Goal: Transaction & Acquisition: Download file/media

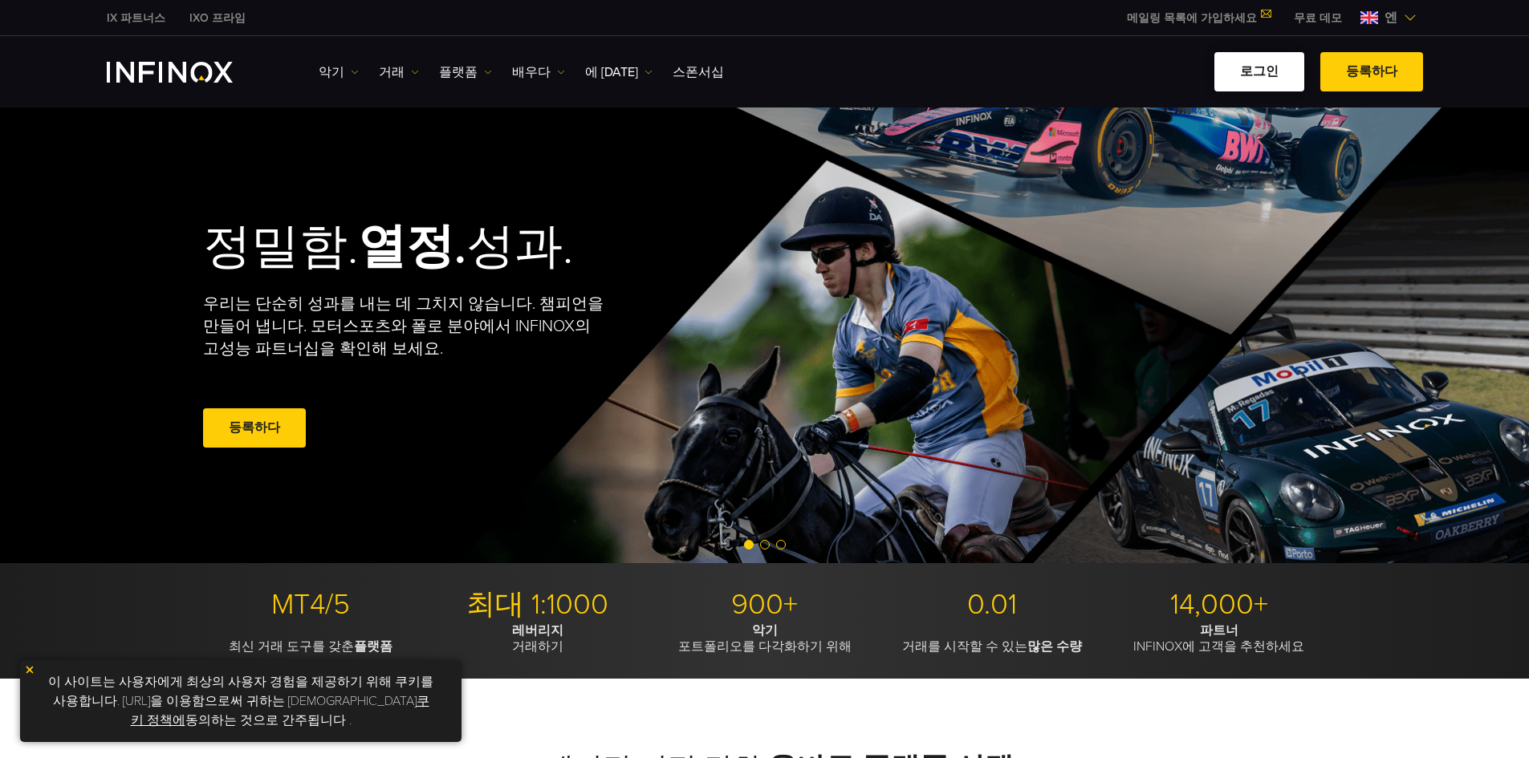
click at [1263, 69] on font "로그인" at bounding box center [1259, 71] width 39 height 16
click at [1366, 74] on font "등록하다" at bounding box center [1371, 71] width 51 height 16
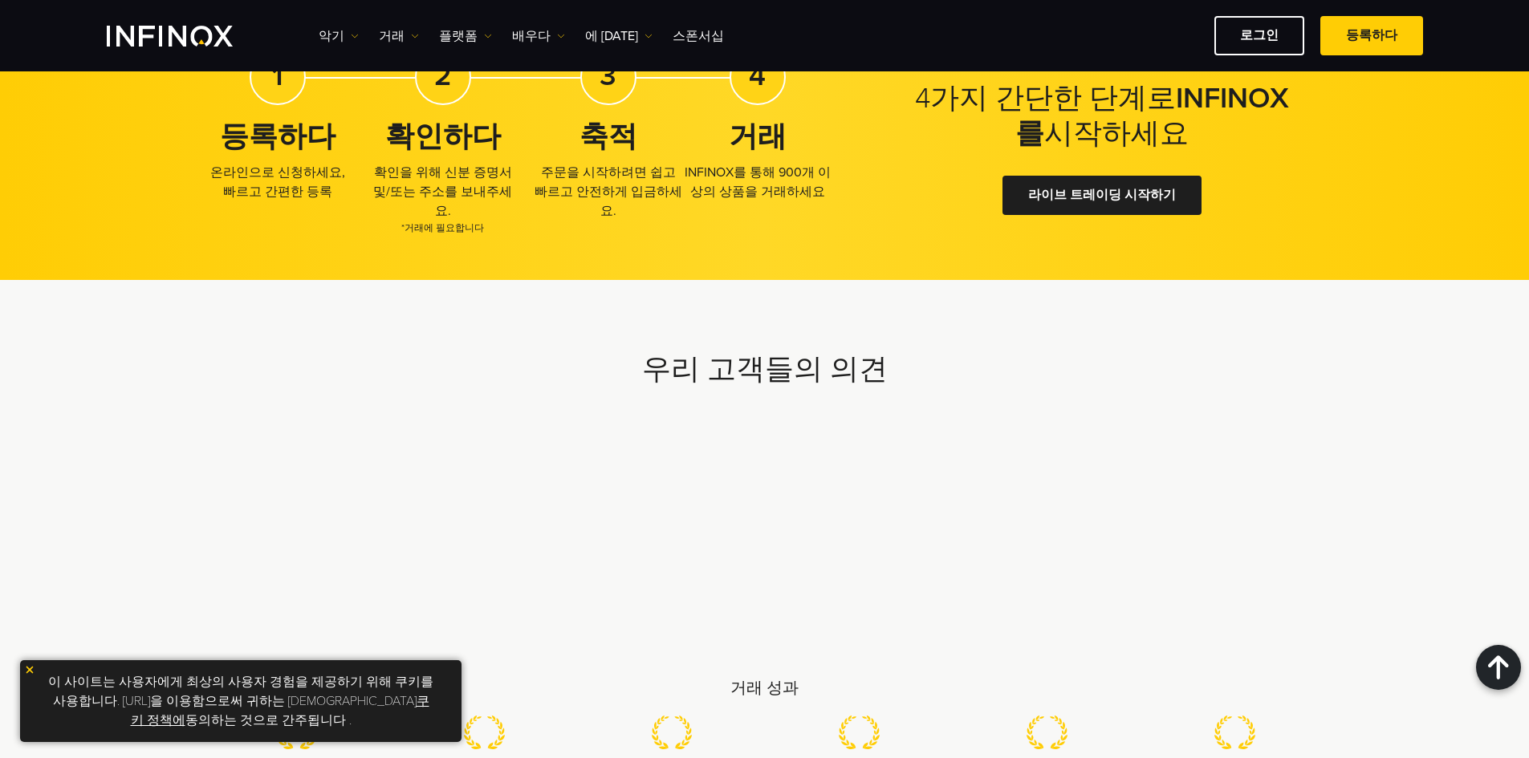
scroll to position [3906, 0]
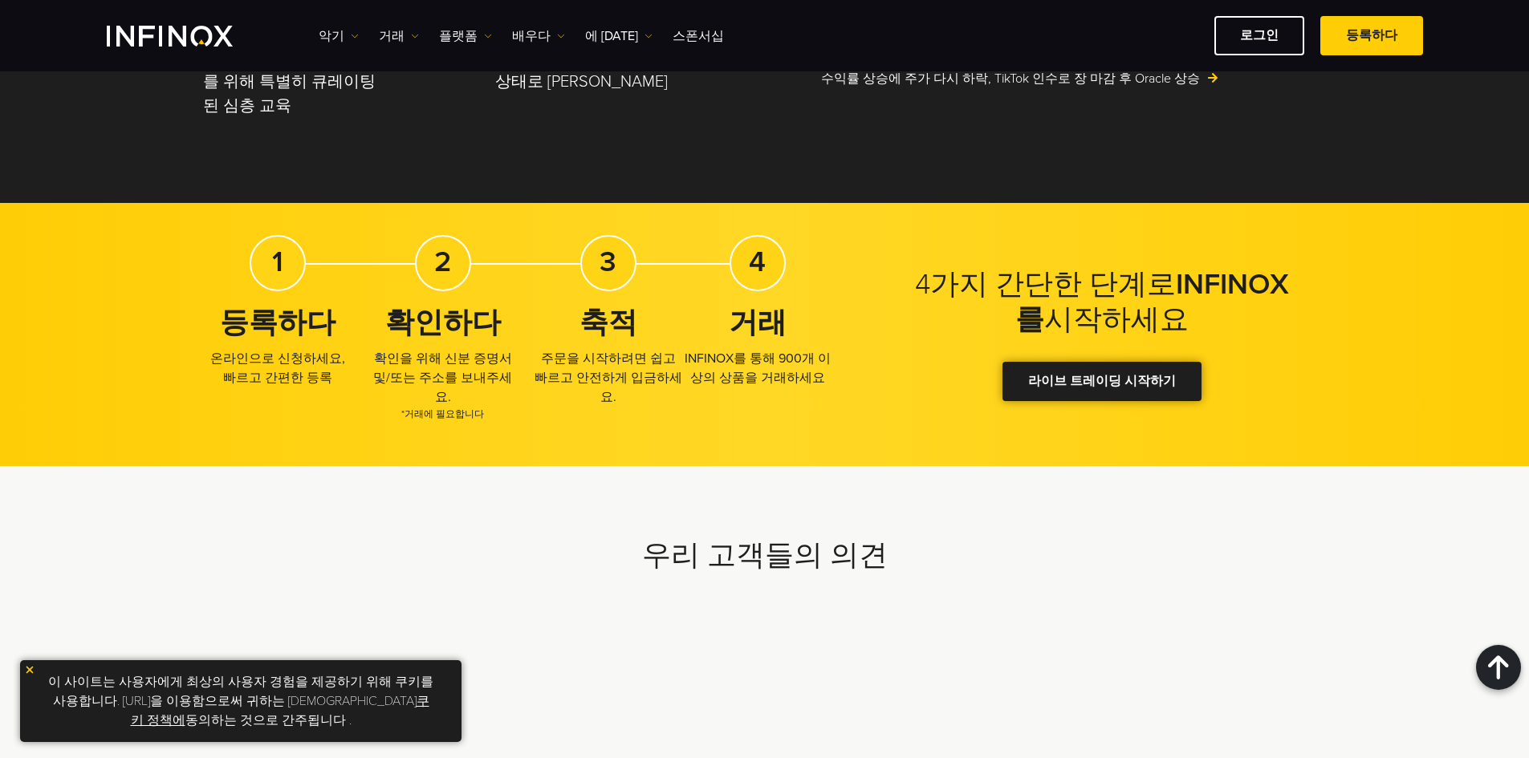
click at [1081, 378] on font "라이브 트레이딩 시작하기" at bounding box center [1102, 381] width 148 height 16
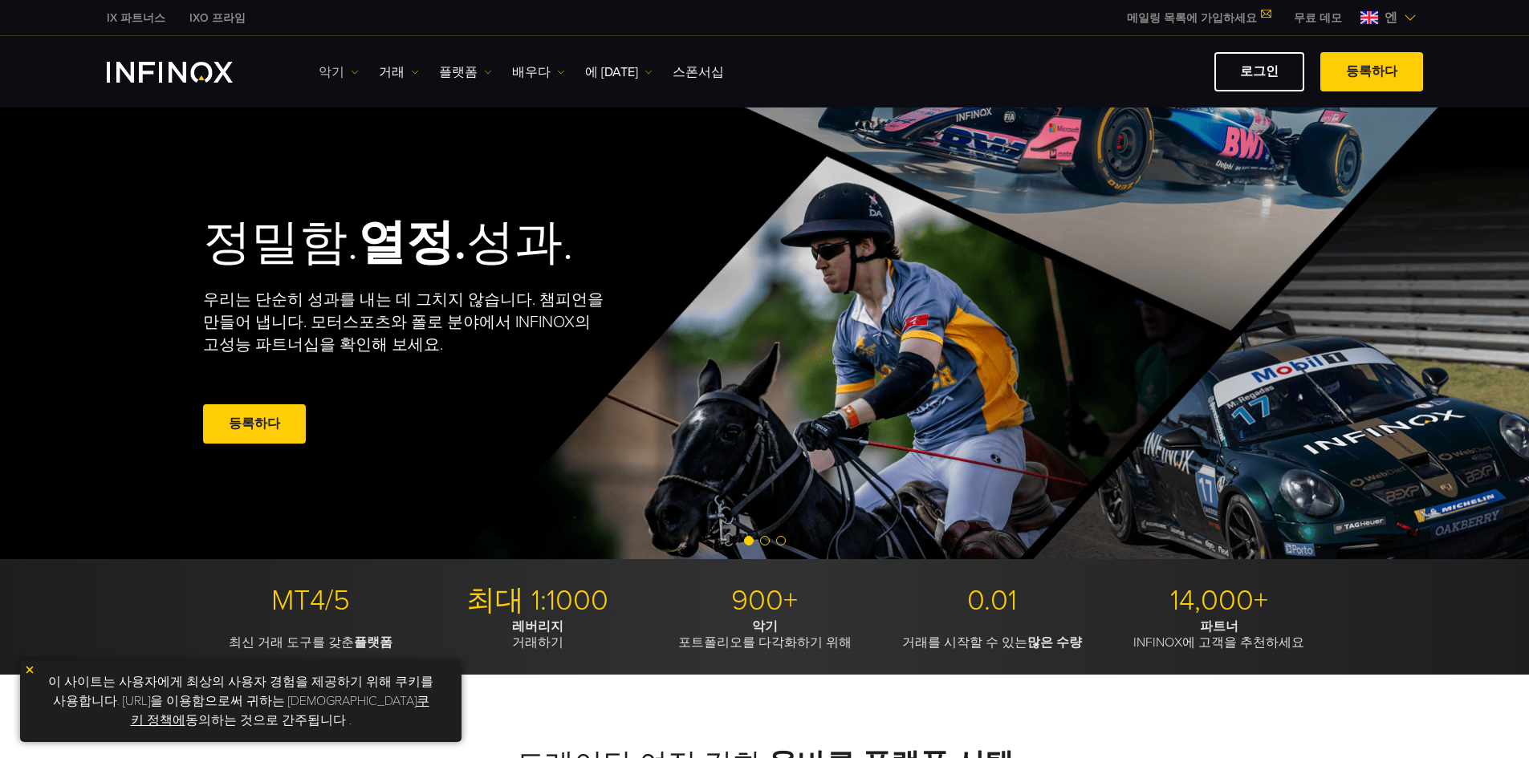
click at [351, 71] on img at bounding box center [355, 72] width 8 height 8
click at [395, 69] on font "거래" at bounding box center [392, 72] width 26 height 16
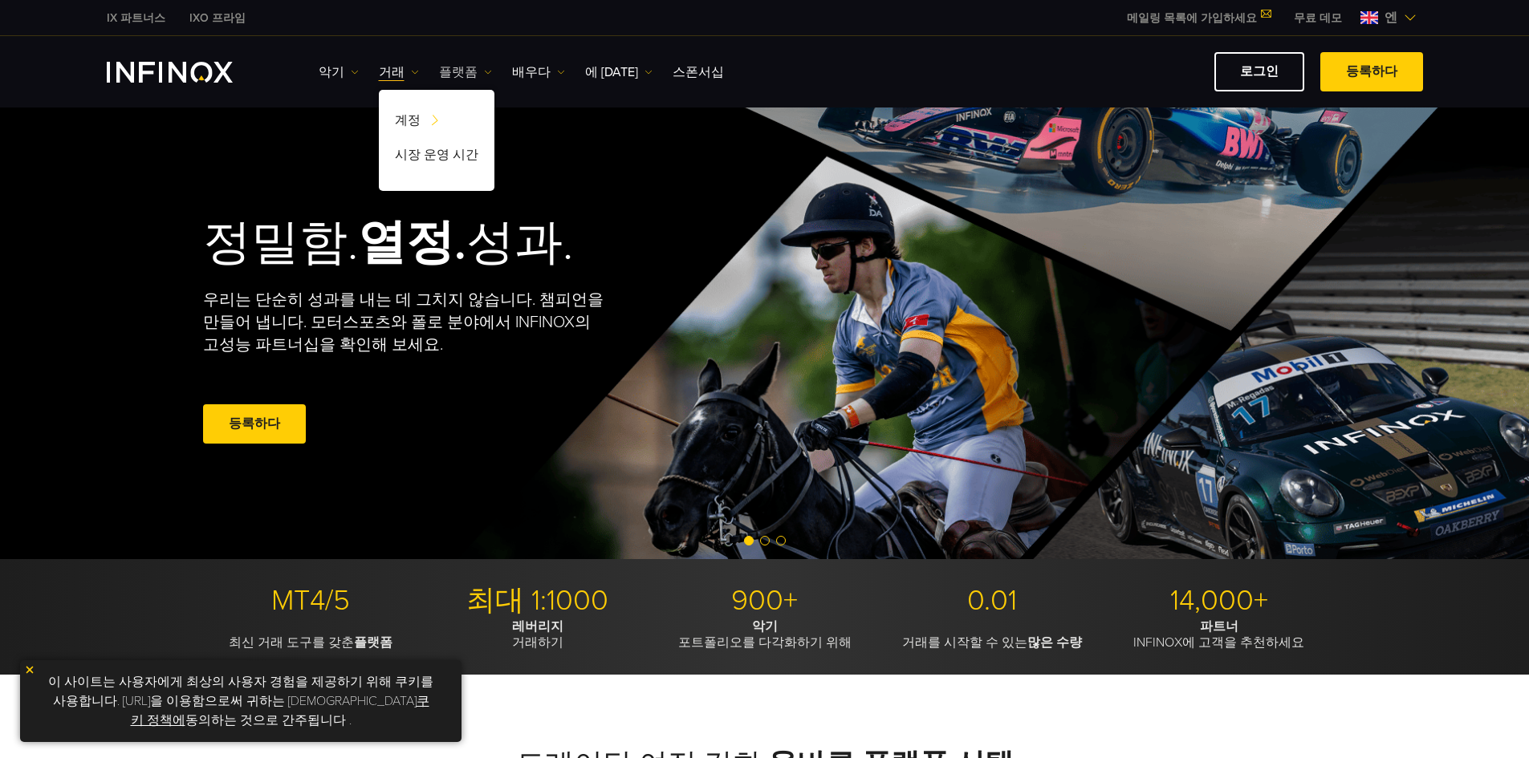
click at [479, 74] on link "플랫폼" at bounding box center [465, 72] width 53 height 19
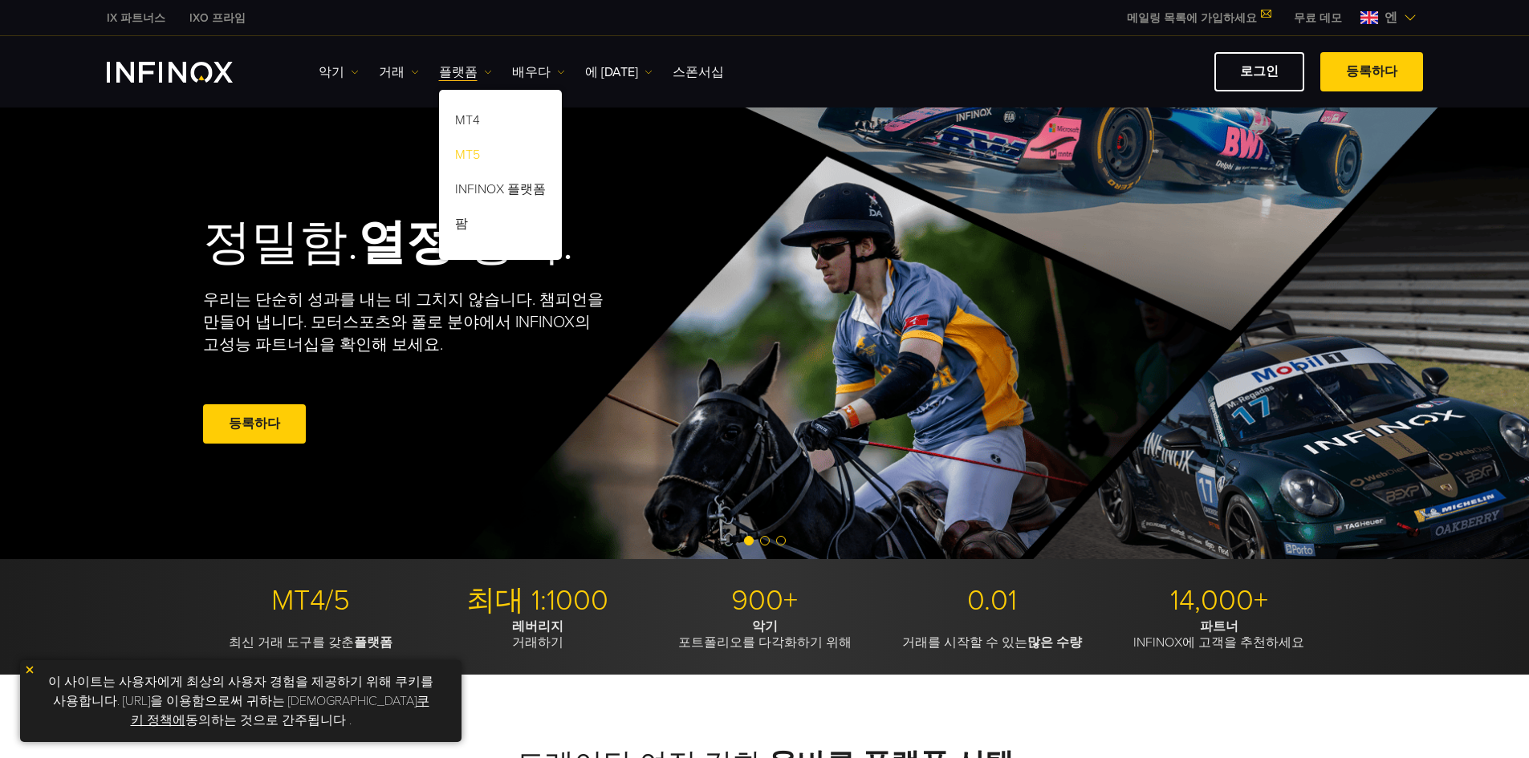
click at [463, 156] on font "MT5" at bounding box center [467, 155] width 25 height 16
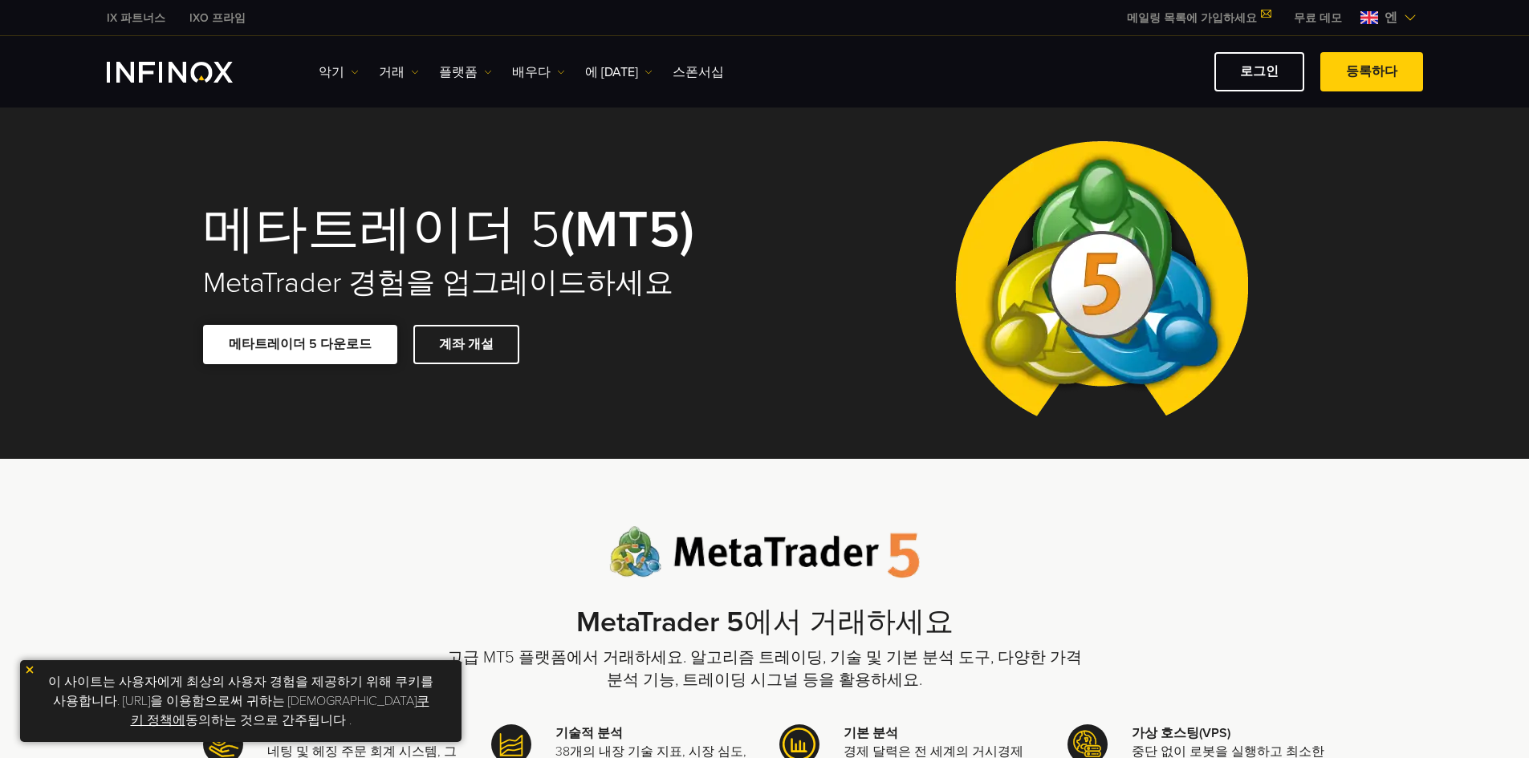
click at [344, 349] on font "메타트레이더 5 다운로드" at bounding box center [300, 344] width 143 height 16
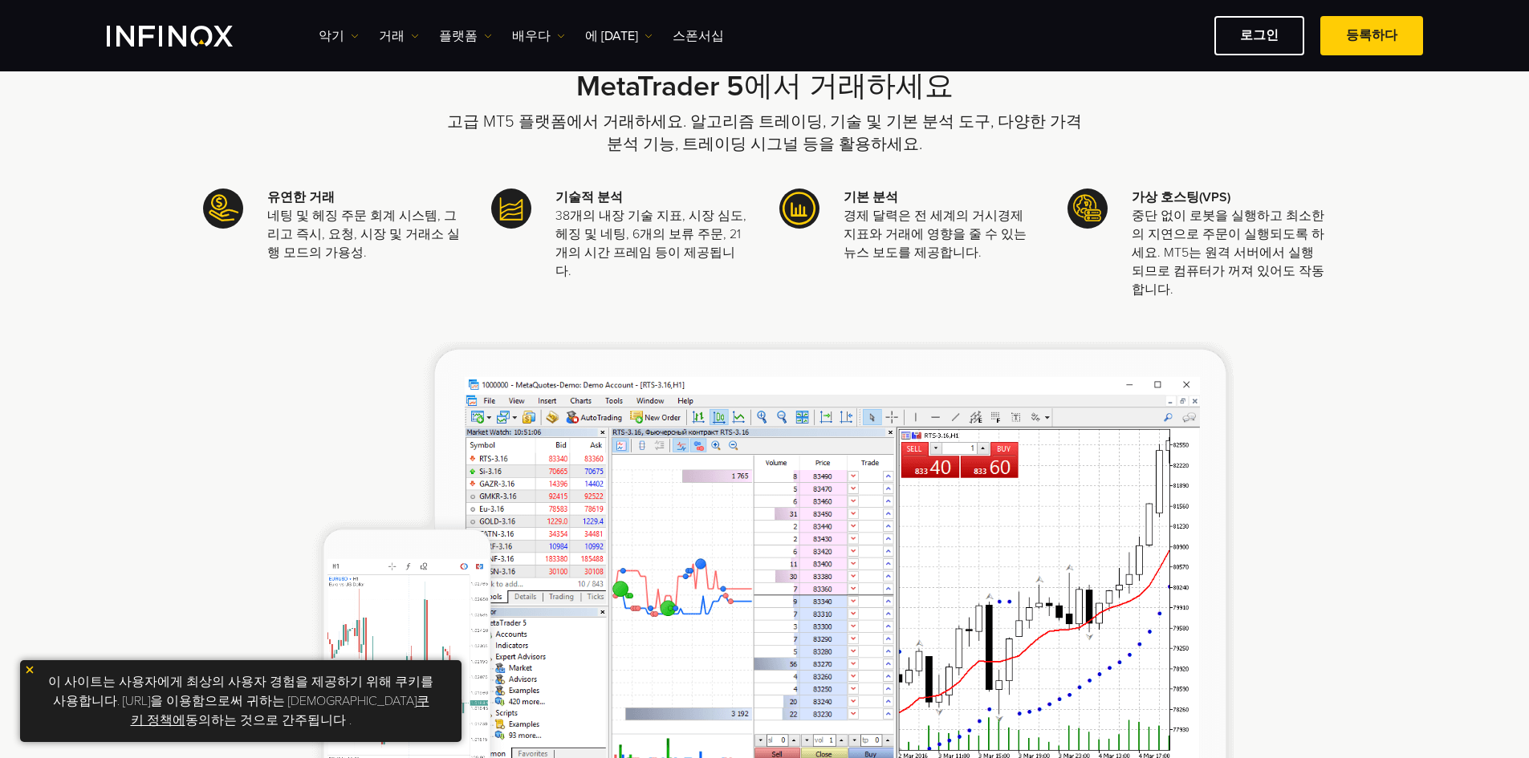
scroll to position [642, 0]
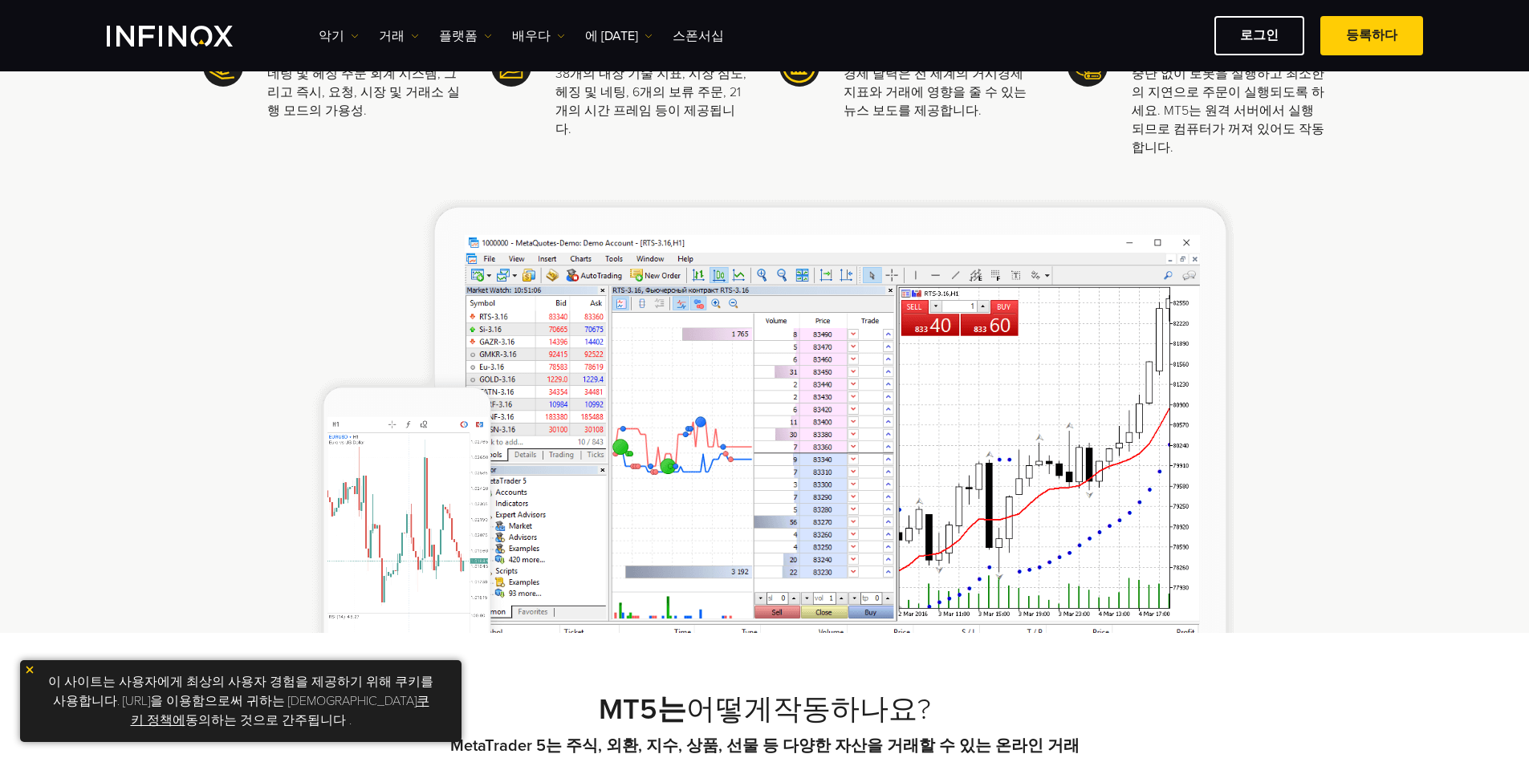
click at [28, 668] on img at bounding box center [29, 669] width 11 height 11
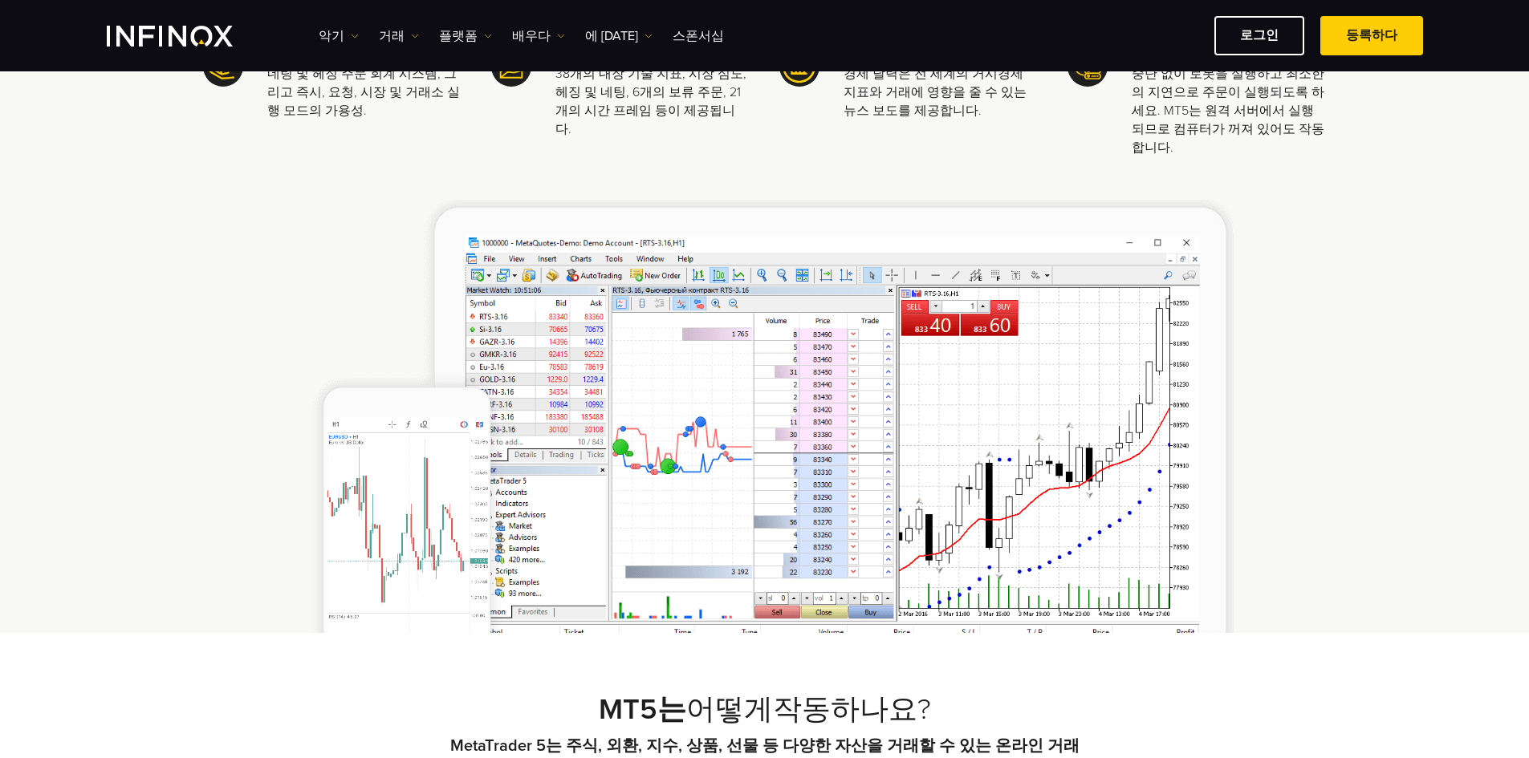
click at [834, 221] on img at bounding box center [764, 416] width 938 height 434
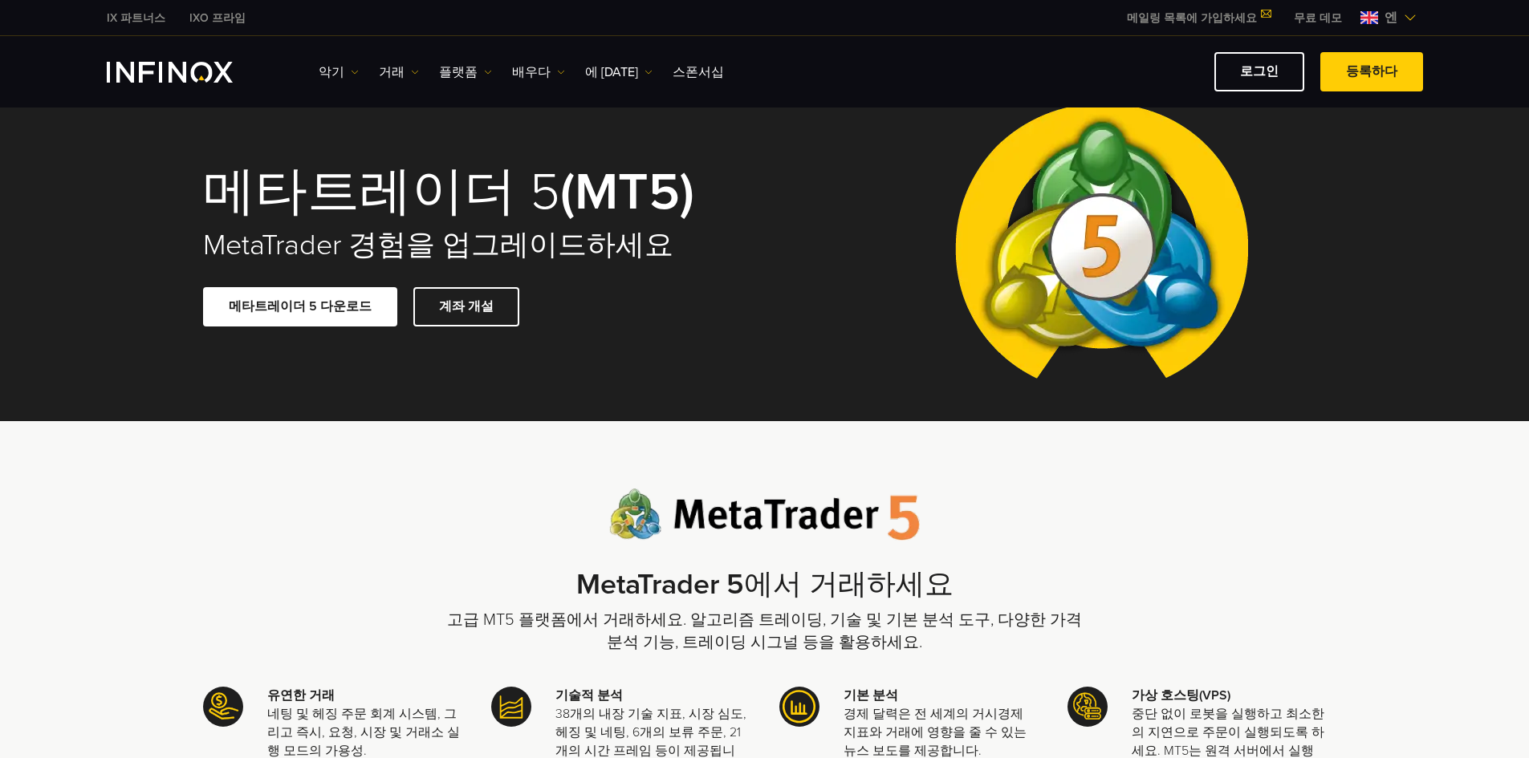
scroll to position [0, 0]
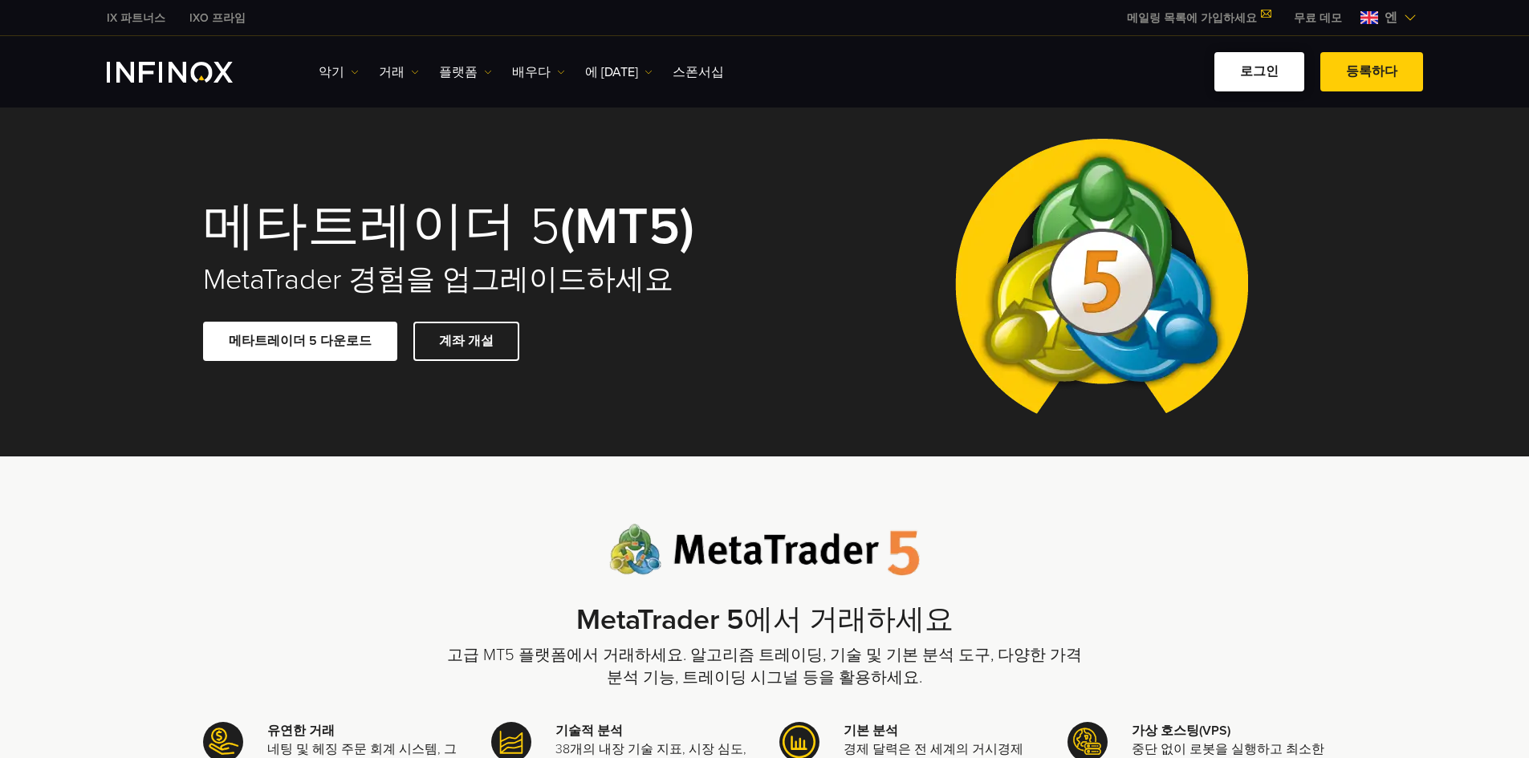
click at [1243, 78] on font "로그인" at bounding box center [1259, 71] width 39 height 16
